Goal: Task Accomplishment & Management: Manage account settings

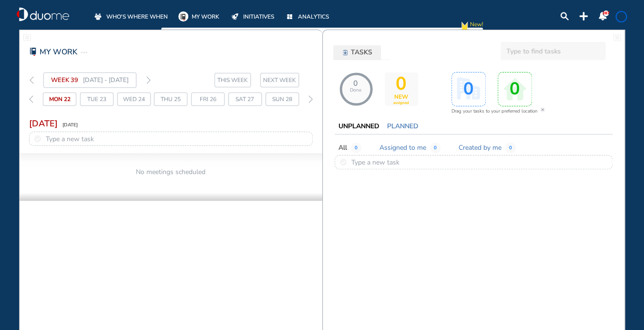
click at [66, 98] on div "Mon 22" at bounding box center [59, 98] width 33 height 13
click at [127, 16] on span "WHO'S WHERE WHEN" at bounding box center [136, 17] width 61 height 10
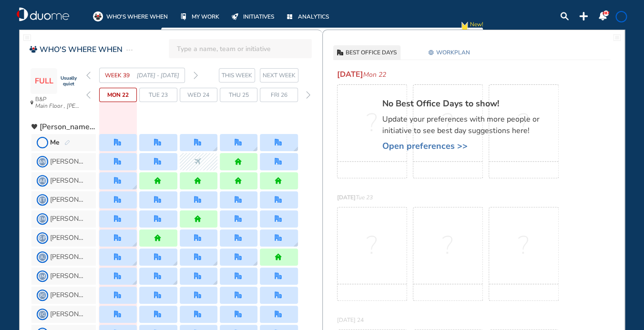
click at [60, 143] on div "Me" at bounding box center [60, 143] width 20 height 10
click at [460, 56] on span "WORKPLAN" at bounding box center [453, 53] width 34 height 10
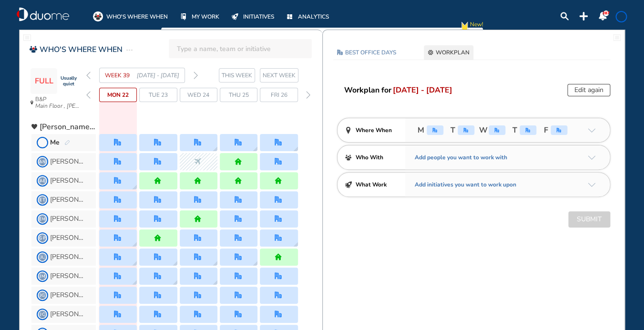
click at [439, 129] on div "office" at bounding box center [435, 130] width 17 height 10
click at [595, 130] on img "arrow-down-a5b4c4" at bounding box center [592, 130] width 8 height 4
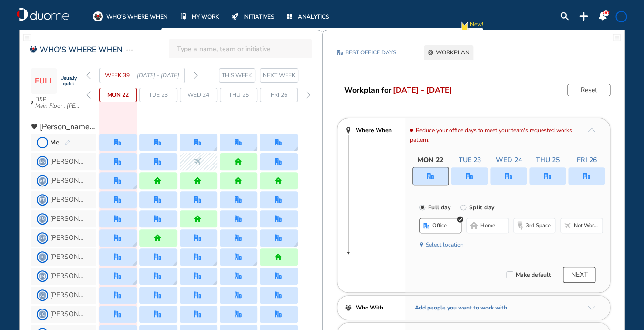
click at [523, 225] on button "3rd space" at bounding box center [534, 225] width 42 height 15
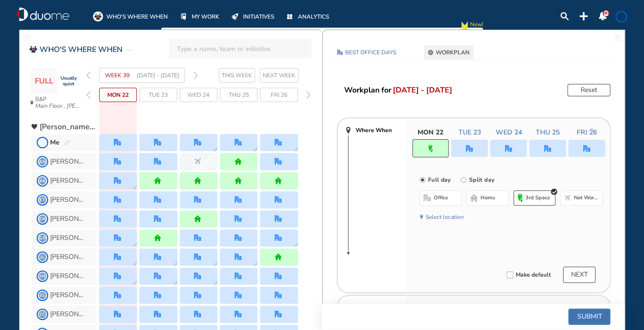
click at [479, 151] on div at bounding box center [469, 148] width 37 height 17
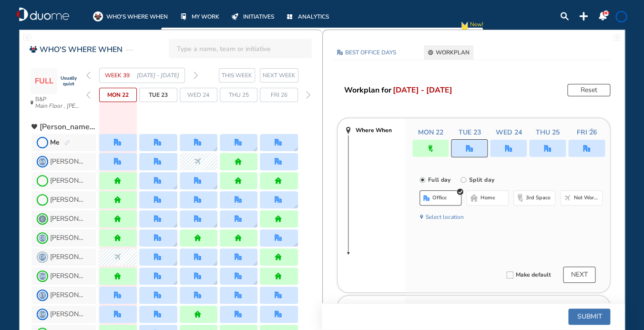
click at [524, 195] on button "3rd space" at bounding box center [534, 197] width 42 height 15
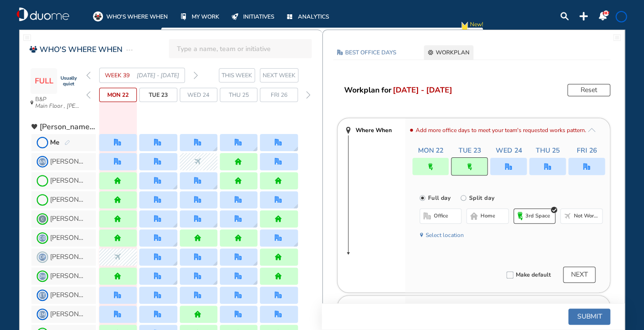
click at [510, 165] on img "office" at bounding box center [508, 166] width 7 height 7
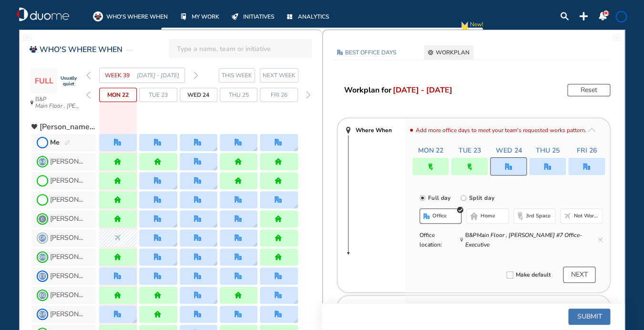
click at [536, 218] on span "3rd space" at bounding box center [538, 216] width 25 height 8
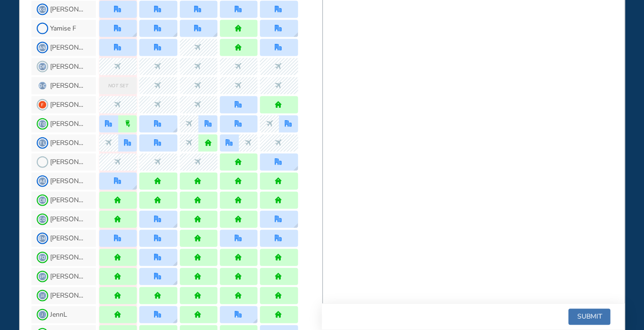
scroll to position [704, 0]
